Goal: Task Accomplishment & Management: Manage account settings

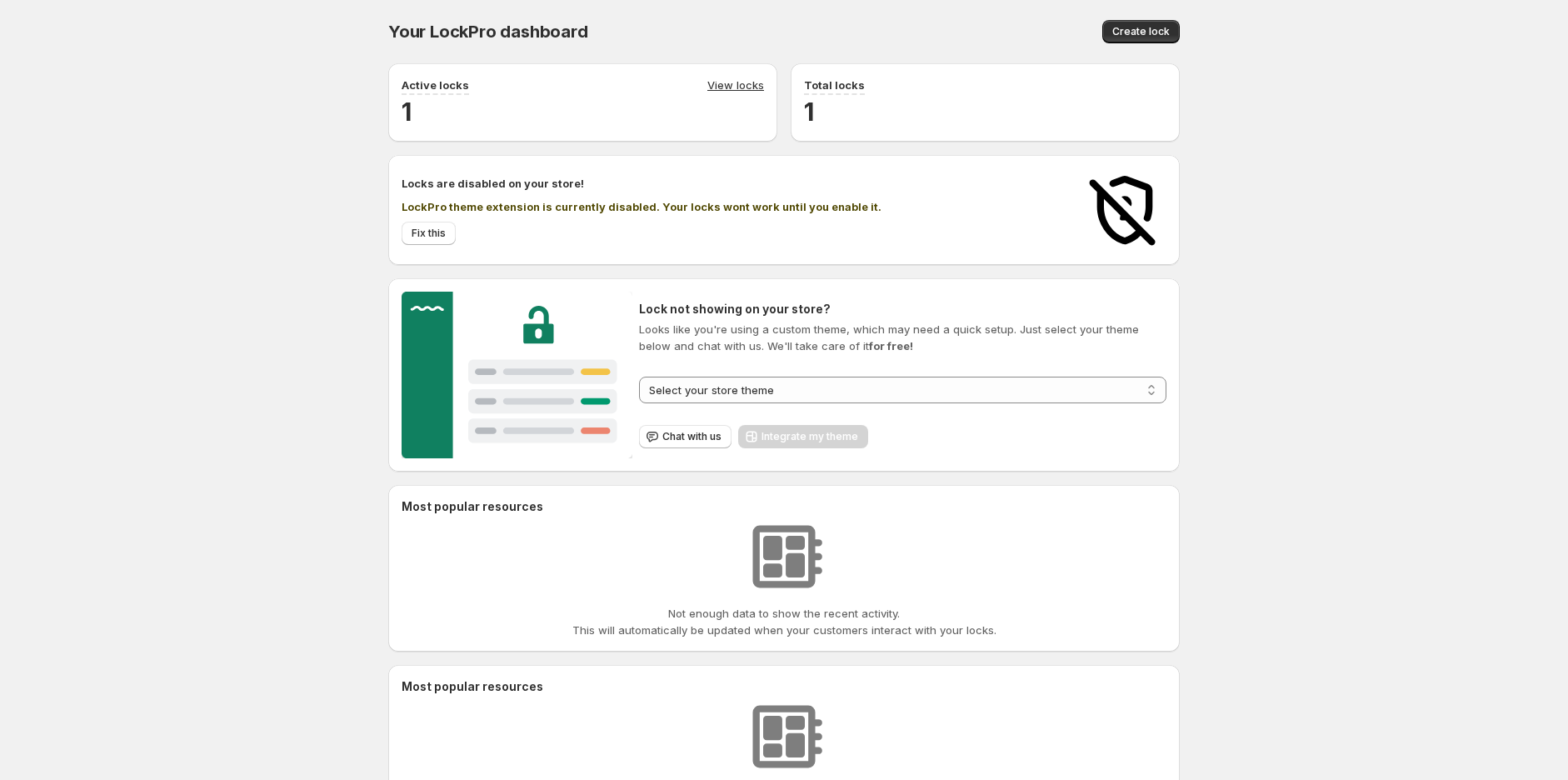
click at [727, 84] on link "View locks" at bounding box center [735, 86] width 56 height 18
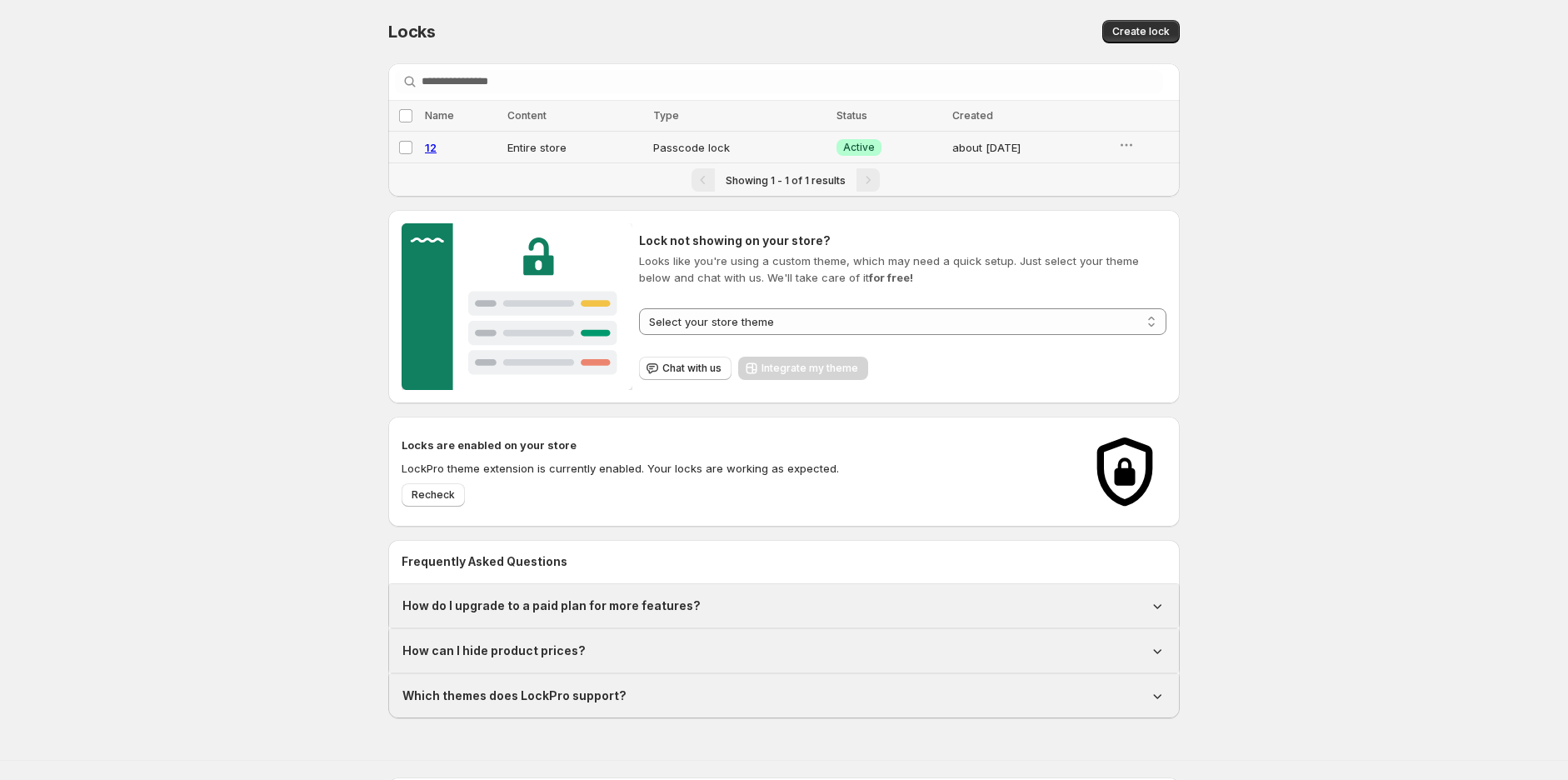
click at [428, 145] on span "12" at bounding box center [430, 147] width 11 height 13
select select "******"
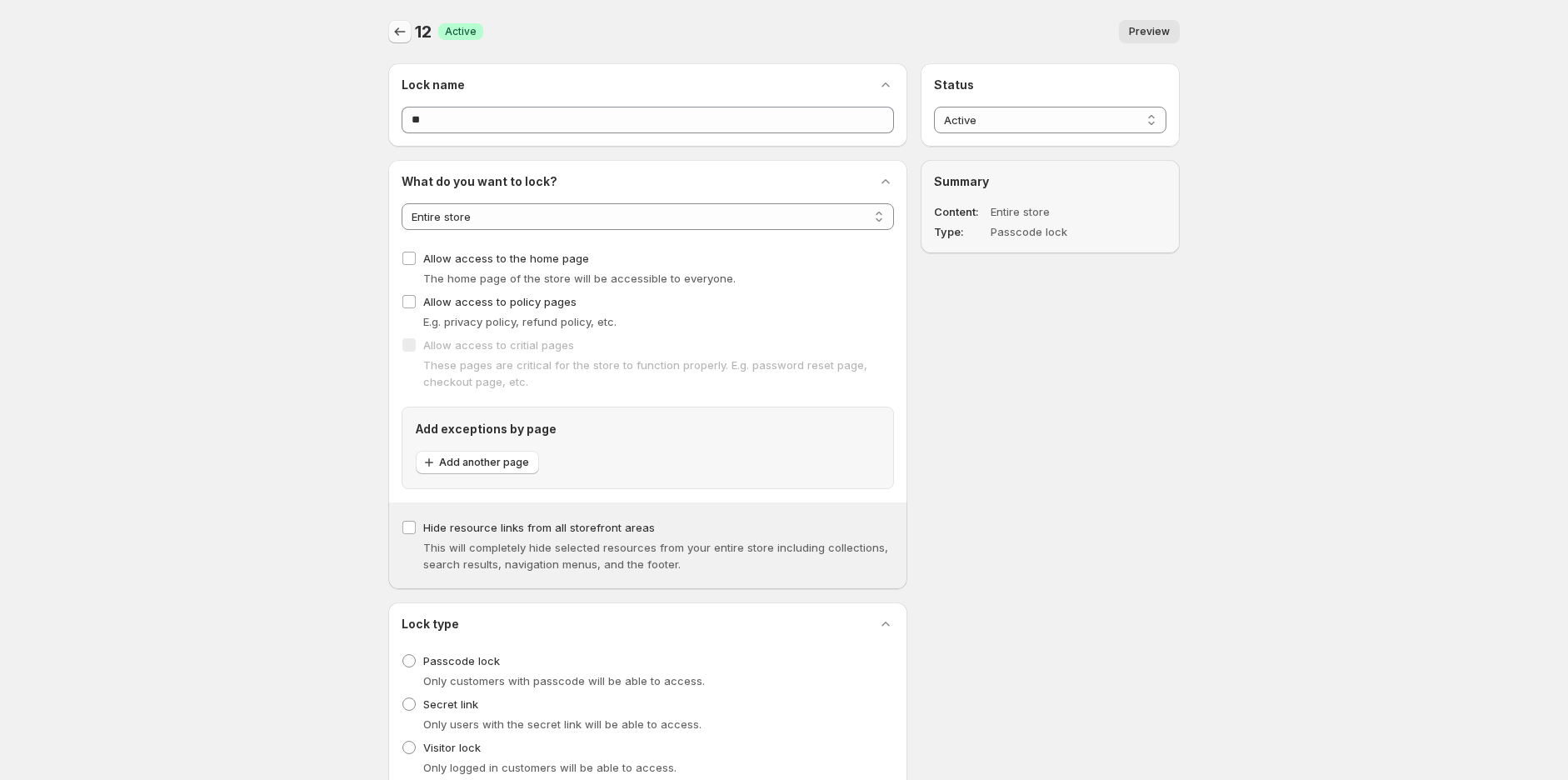
click at [397, 36] on icon "Back" at bounding box center [399, 31] width 16 height 16
